Goal: Task Accomplishment & Management: Manage account settings

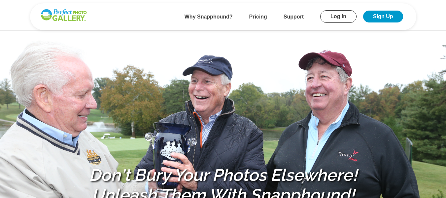
drag, startPoint x: 391, startPoint y: 16, endPoint x: 386, endPoint y: 12, distance: 6.1
click at [386, 12] on link "Sign Up" at bounding box center [383, 17] width 40 height 12
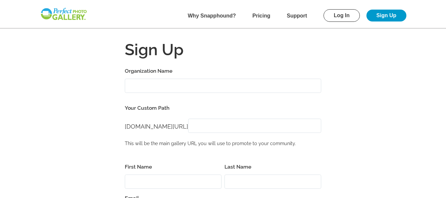
click at [164, 81] on input "Organization Name" at bounding box center [223, 86] width 197 height 14
type input "Fore-Get Me Not Golf Classic Alzheimer's Association"
type input "Kerry"
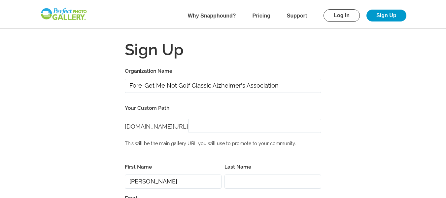
type input "Dennis"
type input "krjcg@comcast.net"
type input "03032"
click at [263, 15] on b "Pricing" at bounding box center [262, 16] width 18 height 6
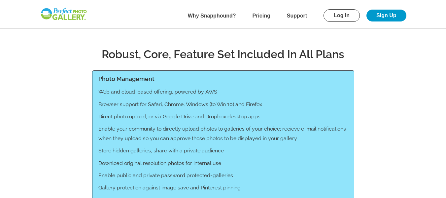
scroll to position [464, 0]
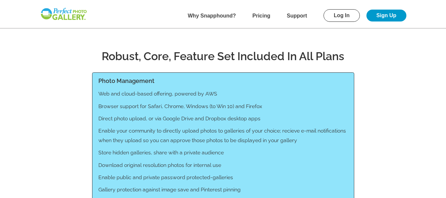
click at [382, 13] on link "Sign Up" at bounding box center [387, 16] width 40 height 12
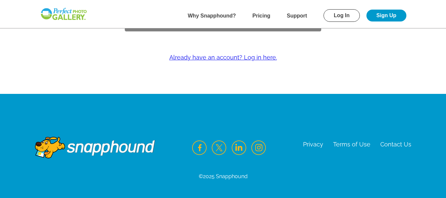
type input "krjcg@comcast.net"
click at [386, 16] on link "Sign Up" at bounding box center [387, 16] width 40 height 12
click at [376, 16] on link "Sign Up" at bounding box center [387, 16] width 40 height 12
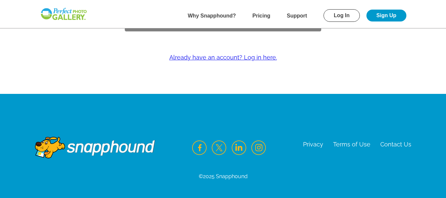
click at [376, 16] on link "Sign Up" at bounding box center [387, 16] width 40 height 12
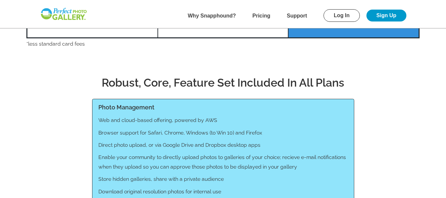
scroll to position [464, 0]
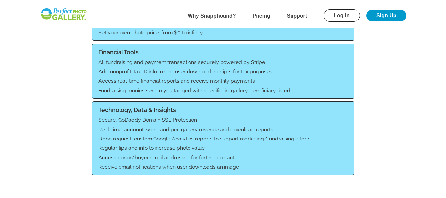
click at [385, 19] on link "Sign Up" at bounding box center [387, 16] width 40 height 12
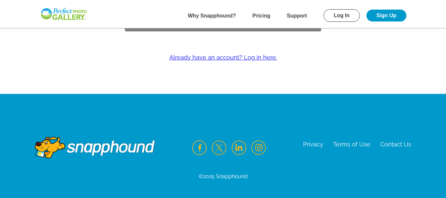
type input "krjcg@comcast.net"
click at [387, 18] on link "Sign Up" at bounding box center [387, 16] width 40 height 12
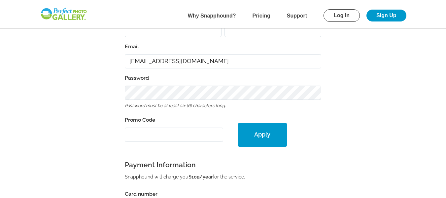
scroll to position [0, 0]
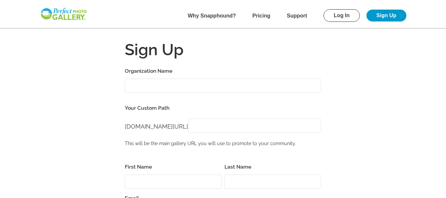
click at [143, 84] on input "Organization Name" at bounding box center [223, 86] width 197 height 14
type input "Fore-Get Me Not Golf Classic Alzheimer's Association"
type input "Kerry"
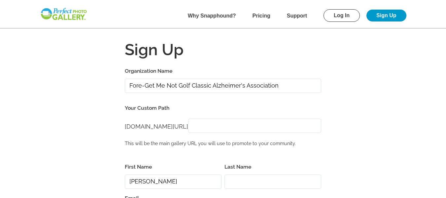
type input "Dennis"
type input "03032"
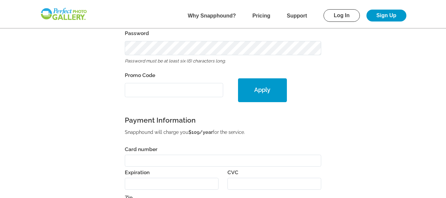
scroll to position [210, 0]
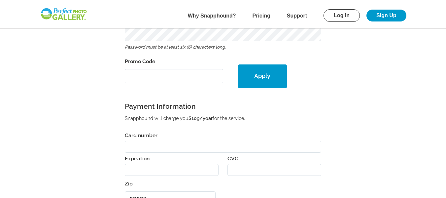
click at [171, 79] on input "Promo Code" at bounding box center [174, 76] width 98 height 14
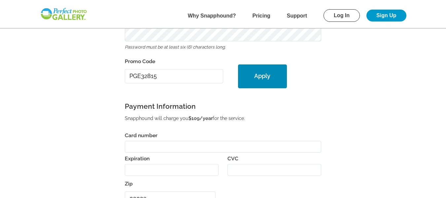
type input "PGE32815"
click at [274, 75] on button "Apply" at bounding box center [262, 76] width 49 height 24
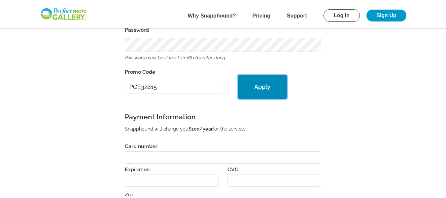
scroll to position [221, 0]
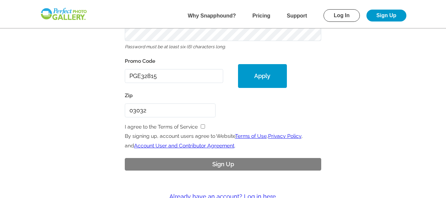
click at [202, 125] on input "checkbox" at bounding box center [203, 126] width 4 height 4
checkbox input "true"
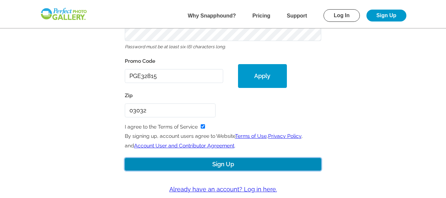
click at [221, 161] on button "Sign Up" at bounding box center [223, 164] width 197 height 13
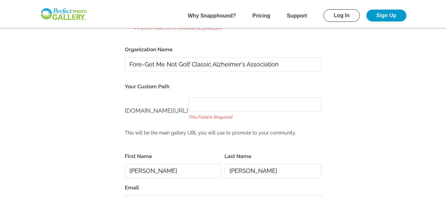
scroll to position [51, 0]
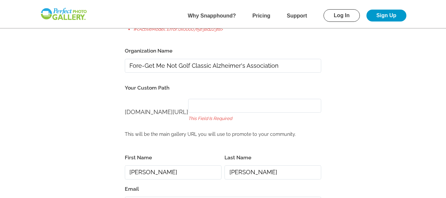
click at [219, 109] on input "perfectgolf.snapphound.com/" at bounding box center [254, 106] width 133 height 14
type input "f"
type input "F"
click at [225, 105] on input "foregetmenotgolf" at bounding box center [254, 106] width 133 height 14
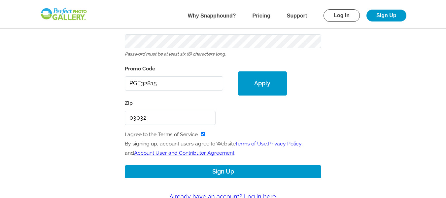
scroll to position [246, 0]
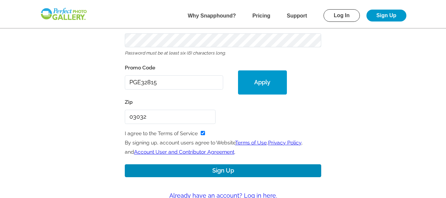
type input "foregetmenotgolf"
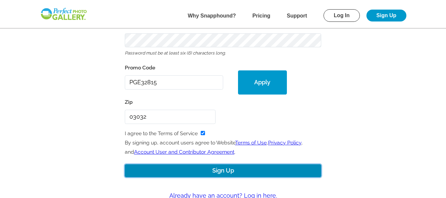
click at [221, 167] on button "Sign Up" at bounding box center [223, 170] width 197 height 13
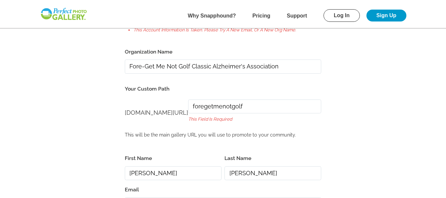
scroll to position [57, 0]
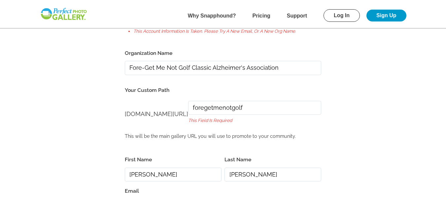
click at [265, 110] on input "foregetmenotgolf" at bounding box center [254, 108] width 133 height 14
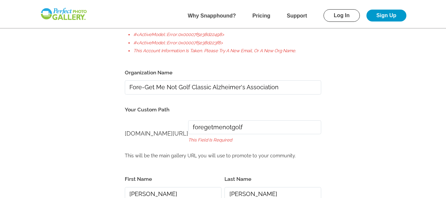
scroll to position [39, 0]
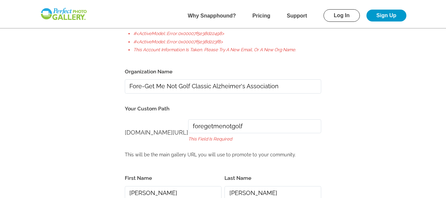
click at [341, 14] on link "Log In" at bounding box center [342, 15] width 36 height 13
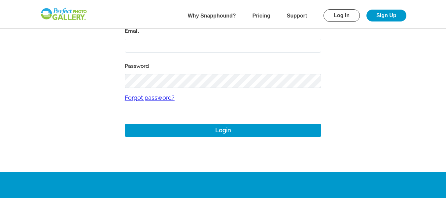
type input "krjcg@comcast.net"
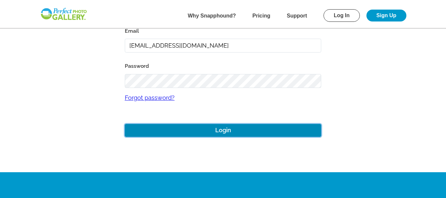
click at [199, 128] on button "Login" at bounding box center [223, 130] width 197 height 13
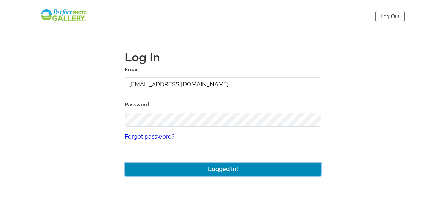
click at [250, 166] on button "Logged In!" at bounding box center [223, 168] width 197 height 13
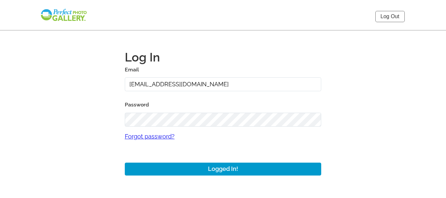
click at [70, 16] on img at bounding box center [64, 15] width 48 height 14
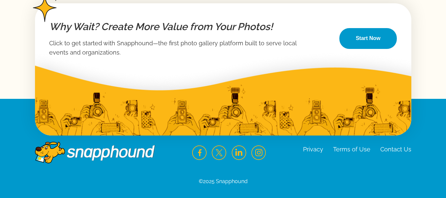
scroll to position [1172, 0]
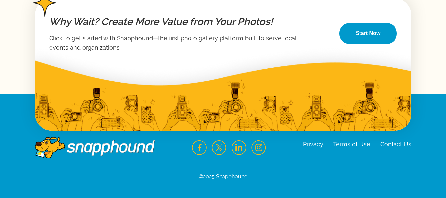
click at [402, 146] on link "Contact Us" at bounding box center [395, 144] width 31 height 7
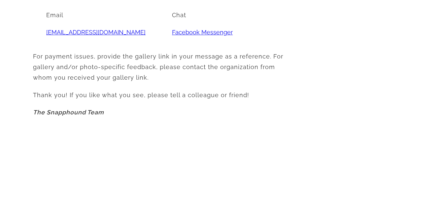
scroll to position [364, 0]
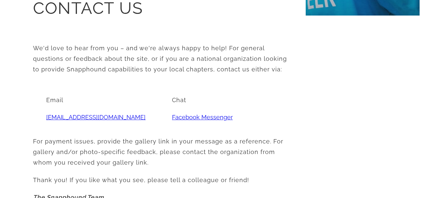
scroll to position [162, 0]
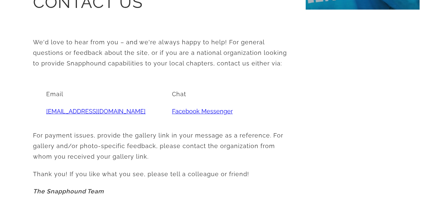
click at [89, 109] on link "info@snapphound.com" at bounding box center [95, 111] width 99 height 7
click at [172, 111] on link "Facebook Messenger" at bounding box center [202, 111] width 61 height 7
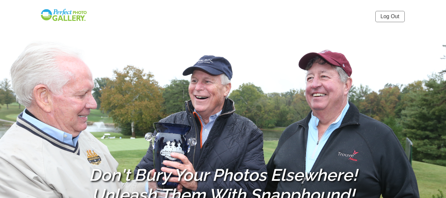
click at [412, 63] on section "Don't Bury Your Photos Elsewhere! Unleash Them With Snapphound! Perfect Golf Ev…" at bounding box center [223, 145] width 446 height 291
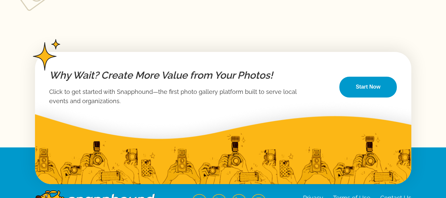
scroll to position [1138, 0]
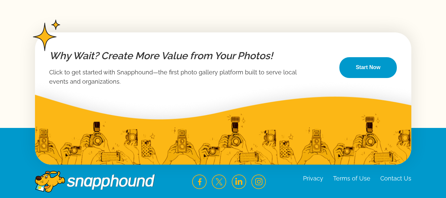
click at [367, 74] on link "Start Now" at bounding box center [368, 67] width 58 height 21
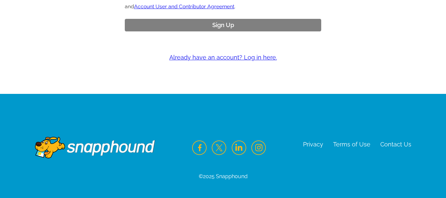
scroll to position [403, 0]
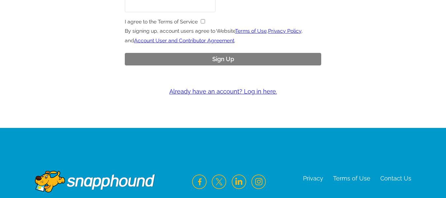
type input "[EMAIL_ADDRESS][DOMAIN_NAME]"
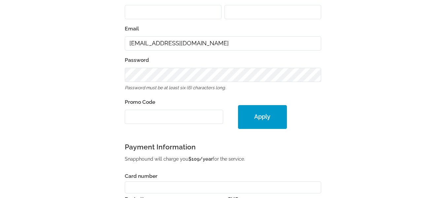
scroll to position [169, 0]
click at [178, 120] on input "Promo Code" at bounding box center [174, 117] width 98 height 14
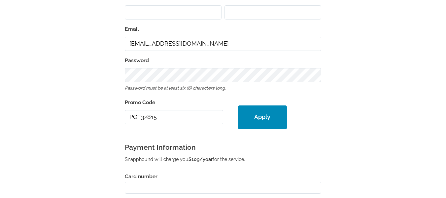
type input "PGE32815"
click at [261, 117] on button "Apply" at bounding box center [262, 117] width 49 height 24
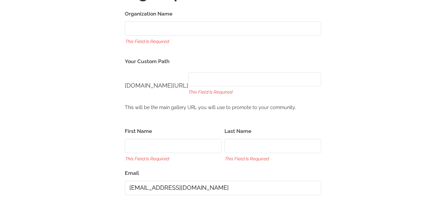
scroll to position [55, 0]
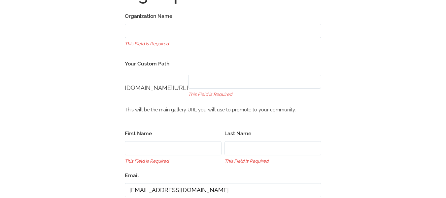
click at [166, 34] on input "Organization Name" at bounding box center [223, 31] width 197 height 14
type input "Fore-Get Me Not Golf Classic Alzheimer's Association"
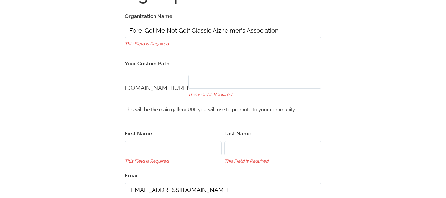
type input "Kerry"
type input "Dennis"
type input "03032"
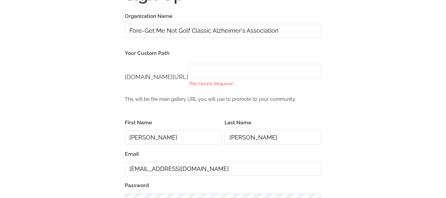
click at [242, 73] on input "perfectgolf.snapphound.com/" at bounding box center [254, 71] width 133 height 14
type input "F"
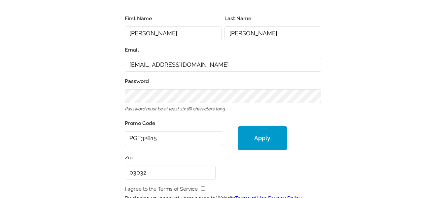
scroll to position [163, 0]
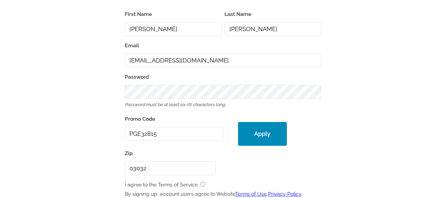
type input "foregetmenotgolf"
click at [265, 126] on button "Apply" at bounding box center [262, 134] width 49 height 24
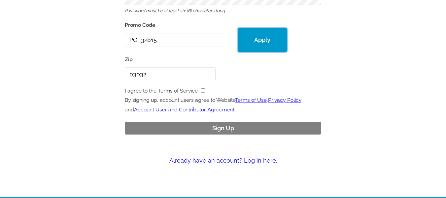
scroll to position [259, 0]
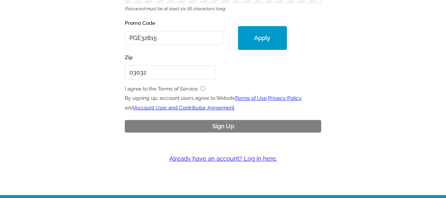
click at [202, 88] on input "checkbox" at bounding box center [203, 88] width 4 height 4
checkbox input "true"
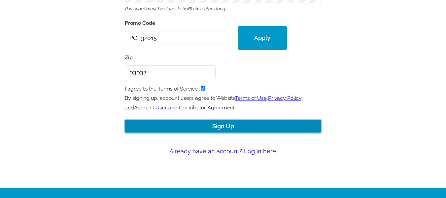
click at [212, 124] on button "Sign Up" at bounding box center [223, 126] width 197 height 13
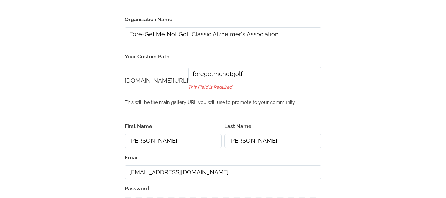
scroll to position [0, 0]
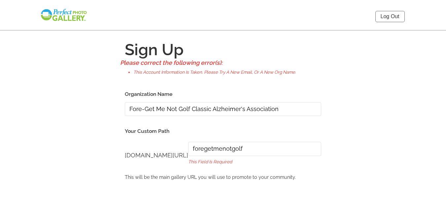
click at [143, 109] on input "Fore-Get Me Not Golf Classic Alzheimer's Association" at bounding box center [223, 109] width 197 height 14
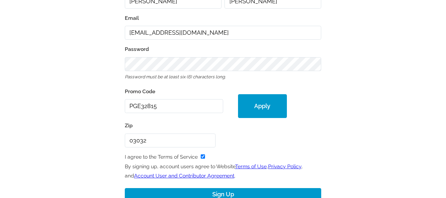
scroll to position [217, 0]
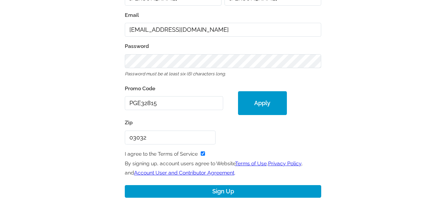
type input "ForeGet Me Not Golf Classic Alzheimer's Association"
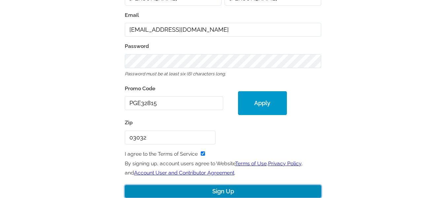
click at [243, 194] on button "Sign Up" at bounding box center [223, 191] width 197 height 13
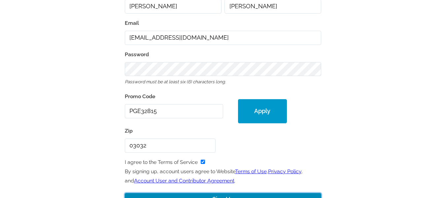
scroll to position [225, 0]
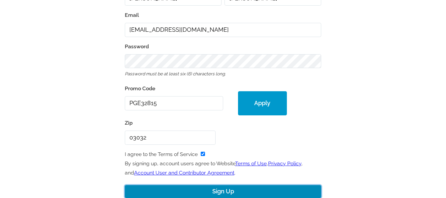
click at [223, 190] on button "Sign Up" at bounding box center [223, 191] width 197 height 13
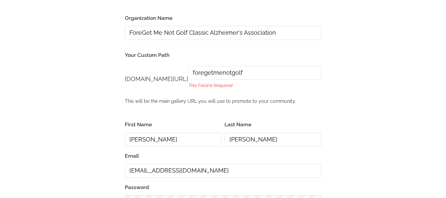
scroll to position [93, 0]
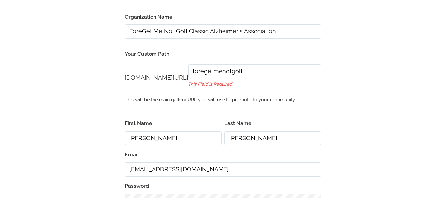
click at [145, 170] on input "krjcg@comcast.net" at bounding box center [223, 169] width 197 height 14
click at [204, 168] on input "krjcg65@comcast.net" at bounding box center [223, 169] width 197 height 14
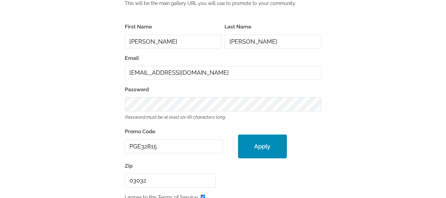
scroll to position [192, 0]
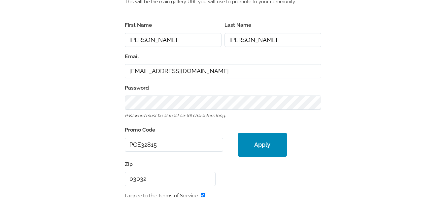
type input "krjcg65@gmail.com"
click at [263, 147] on button "Apply" at bounding box center [262, 145] width 49 height 24
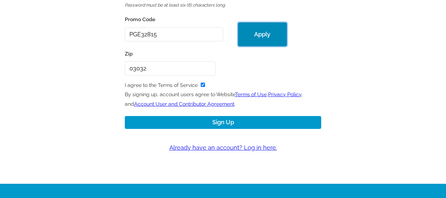
scroll to position [302, 0]
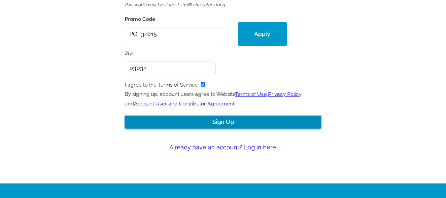
click at [227, 125] on button "Sign Up" at bounding box center [223, 122] width 197 height 13
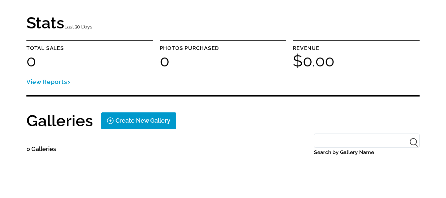
scroll to position [43, 0]
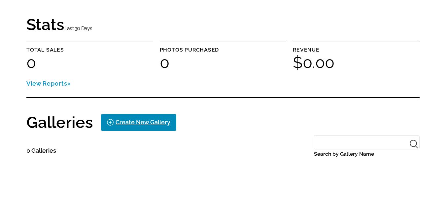
click at [133, 120] on div "Create New Gallery" at bounding box center [143, 122] width 55 height 11
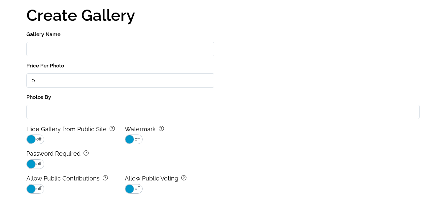
click at [77, 53] on input "Gallery Name" at bounding box center [120, 49] width 188 height 14
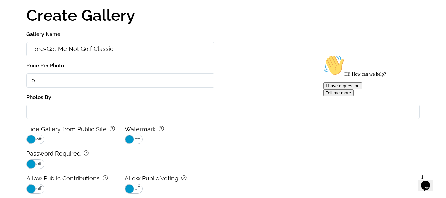
type input "Fore-Get Me Not Golf Classic"
click at [42, 112] on input "Photos By" at bounding box center [222, 112] width 393 height 14
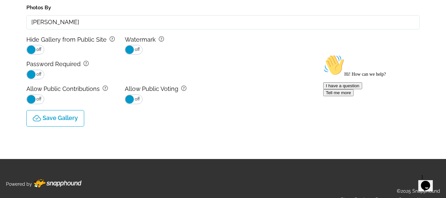
scroll to position [145, 0]
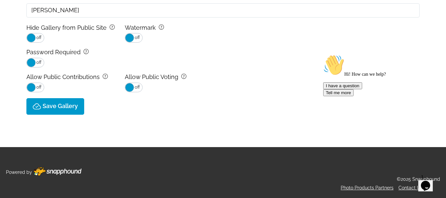
type input "John Tripp"
click at [58, 105] on p "Save Gallery" at bounding box center [60, 106] width 35 height 7
type input "0.0"
select select "onlyShowInGallery"
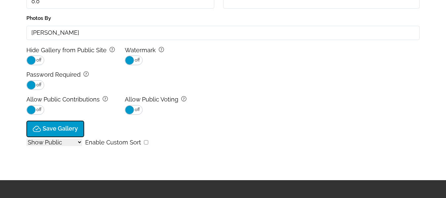
scroll to position [167, 0]
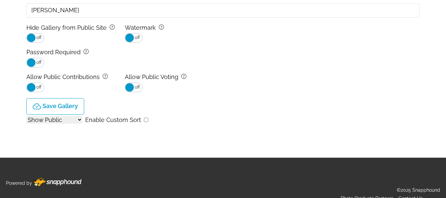
click at [148, 119] on div "Show All Show Public Show Non-Public Enable Custom Sort" at bounding box center [222, 120] width 393 height 11
click at [144, 120] on input "checkbox" at bounding box center [146, 120] width 4 height 4
checkbox input "true"
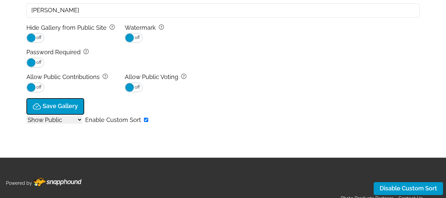
click at [65, 108] on p "Save Gallery" at bounding box center [60, 106] width 35 height 7
type input "$0.0"
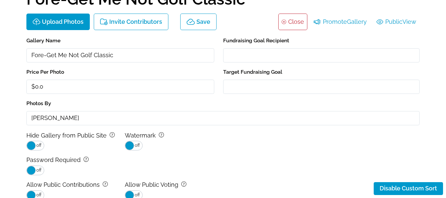
scroll to position [0, 0]
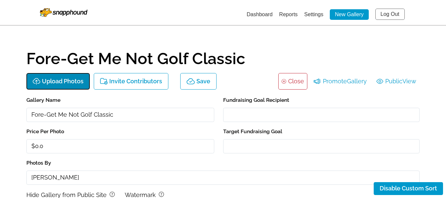
click at [51, 80] on p "Upload Photos" at bounding box center [63, 81] width 42 height 7
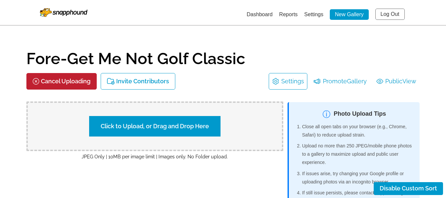
click at [122, 125] on label "Click to Upload, or Drag and Drop Here" at bounding box center [154, 126] width 131 height 20
click at [209, 125] on input "Click to Upload, or Drag and Drop Here" at bounding box center [271, 125] width 124 height 9
type input "C:\fakepath\JCT_6014.jpg"
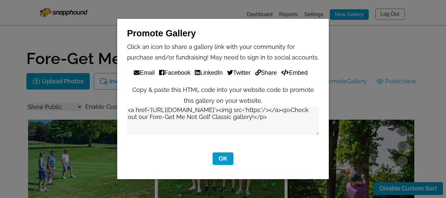
select select "onlyShowInGallery"
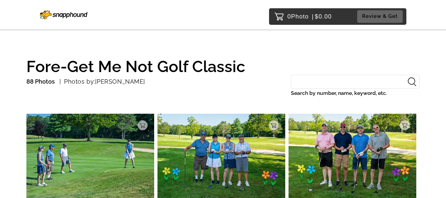
click at [76, 11] on img at bounding box center [64, 15] width 48 height 9
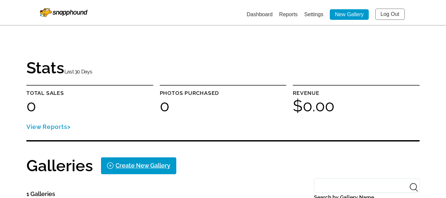
click at [307, 13] on link "Settings" at bounding box center [313, 15] width 19 height 6
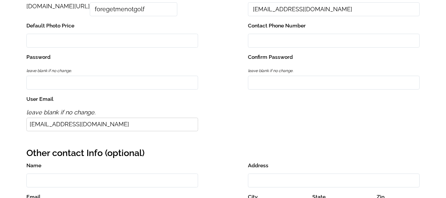
scroll to position [143, 0]
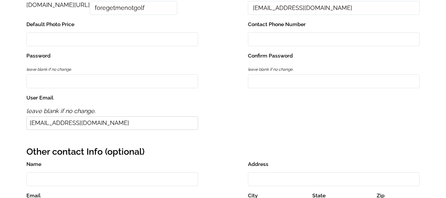
click at [155, 42] on input "text" at bounding box center [112, 39] width 172 height 14
type input "0"
click at [272, 41] on input "Contact Phone Number" at bounding box center [334, 39] width 172 height 14
type input "6039309577"
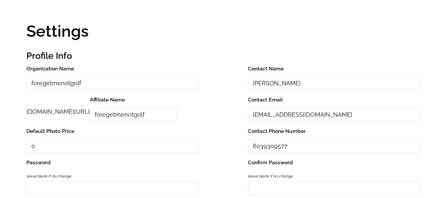
scroll to position [36, 0]
click at [299, 85] on input "Kerry Dennis" at bounding box center [334, 84] width 172 height 14
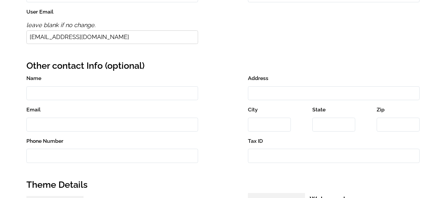
scroll to position [230, 0]
click at [122, 94] on input "Name" at bounding box center [112, 93] width 172 height 14
type input "Rob Guzas"
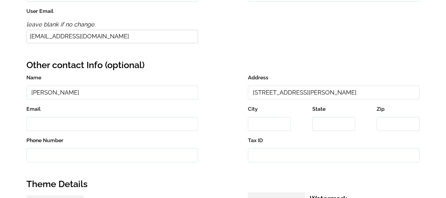
drag, startPoint x: 298, startPoint y: 93, endPoint x: 236, endPoint y: 97, distance: 62.2
click at [236, 97] on div "Name Rob Guzas Address 10 Gloria Ave Email City State Zip Phone Number Tax ID" at bounding box center [222, 120] width 393 height 94
type input "99 McEvoy Drive"
click at [124, 124] on input "Email" at bounding box center [112, 124] width 172 height 14
type input "robguzas@gmail.co"
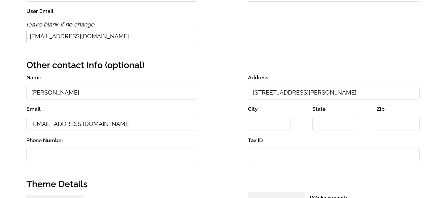
click at [259, 121] on input "City" at bounding box center [269, 124] width 43 height 14
type input "AUBURN"
type input "NH"
type input "03032"
click at [66, 155] on input "6033036944" at bounding box center [112, 155] width 172 height 14
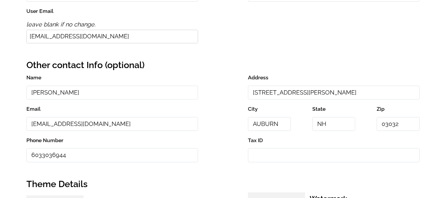
type input "6039309577"
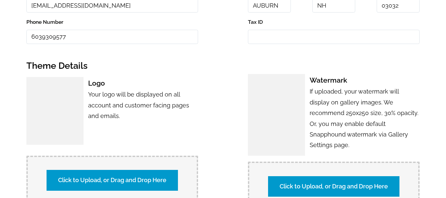
scroll to position [344, 0]
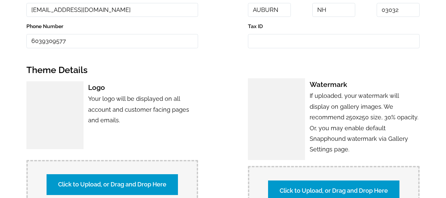
click at [124, 177] on label "Click to Upload, or Drag and Drop Here" at bounding box center [112, 184] width 131 height 20
click at [166, 179] on input "Click to Upload, or Drag and Drop Here" at bounding box center [228, 183] width 124 height 9
type input "C:\fakepath\One color logo white on purple.png"
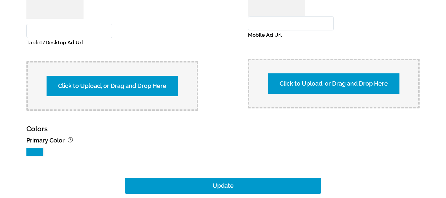
scroll to position [640, 0]
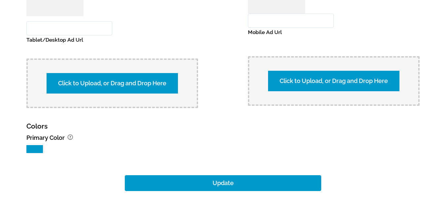
click at [37, 150] on div at bounding box center [34, 149] width 17 height 8
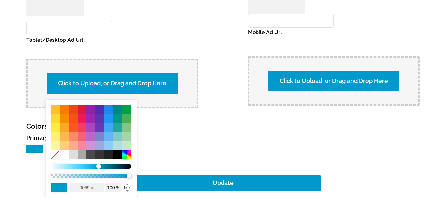
click at [99, 112] on div at bounding box center [99, 109] width 9 height 9
type input "512da7"
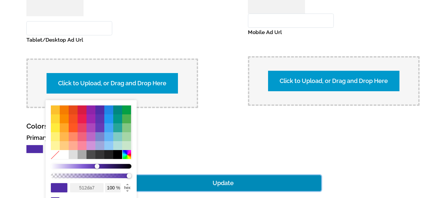
click at [192, 188] on button "Update" at bounding box center [223, 183] width 197 height 16
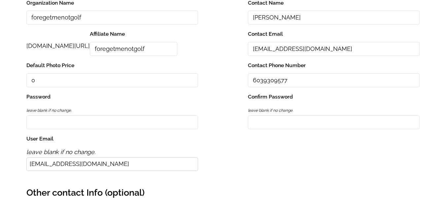
scroll to position [0, 0]
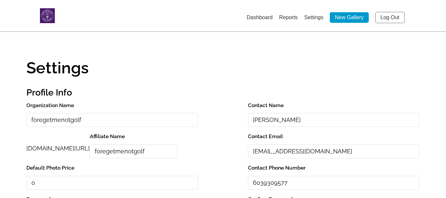
click at [256, 19] on link "Dashboard" at bounding box center [260, 18] width 26 height 6
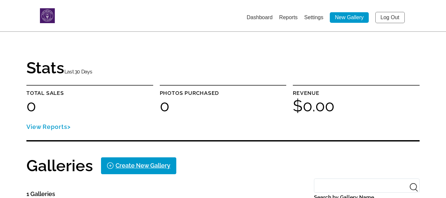
click at [260, 20] on link "Dashboard" at bounding box center [260, 18] width 26 height 6
click at [311, 17] on link "Settings" at bounding box center [313, 18] width 19 height 6
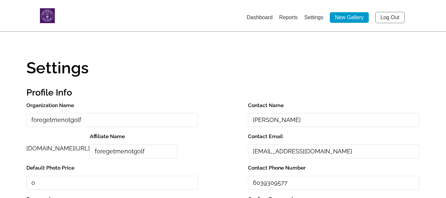
click at [310, 17] on link "Settings" at bounding box center [313, 18] width 19 height 6
drag, startPoint x: 168, startPoint y: 152, endPoint x: 71, endPoint y: 152, distance: 96.4
click at [71, 152] on div "perfectgolf.snapphound.com/ Affiliate Name foregetmenotgolf" at bounding box center [124, 147] width 197 height 31
drag, startPoint x: 26, startPoint y: 148, endPoint x: 108, endPoint y: 151, distance: 81.6
click at [90, 151] on span "perfectgolf.snapphound.com/" at bounding box center [57, 148] width 63 height 7
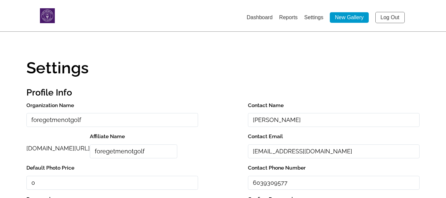
copy span "perfectgolf.snapphound.com/"
drag, startPoint x: 87, startPoint y: 121, endPoint x: 15, endPoint y: 117, distance: 72.1
